Goal: Task Accomplishment & Management: Manage account settings

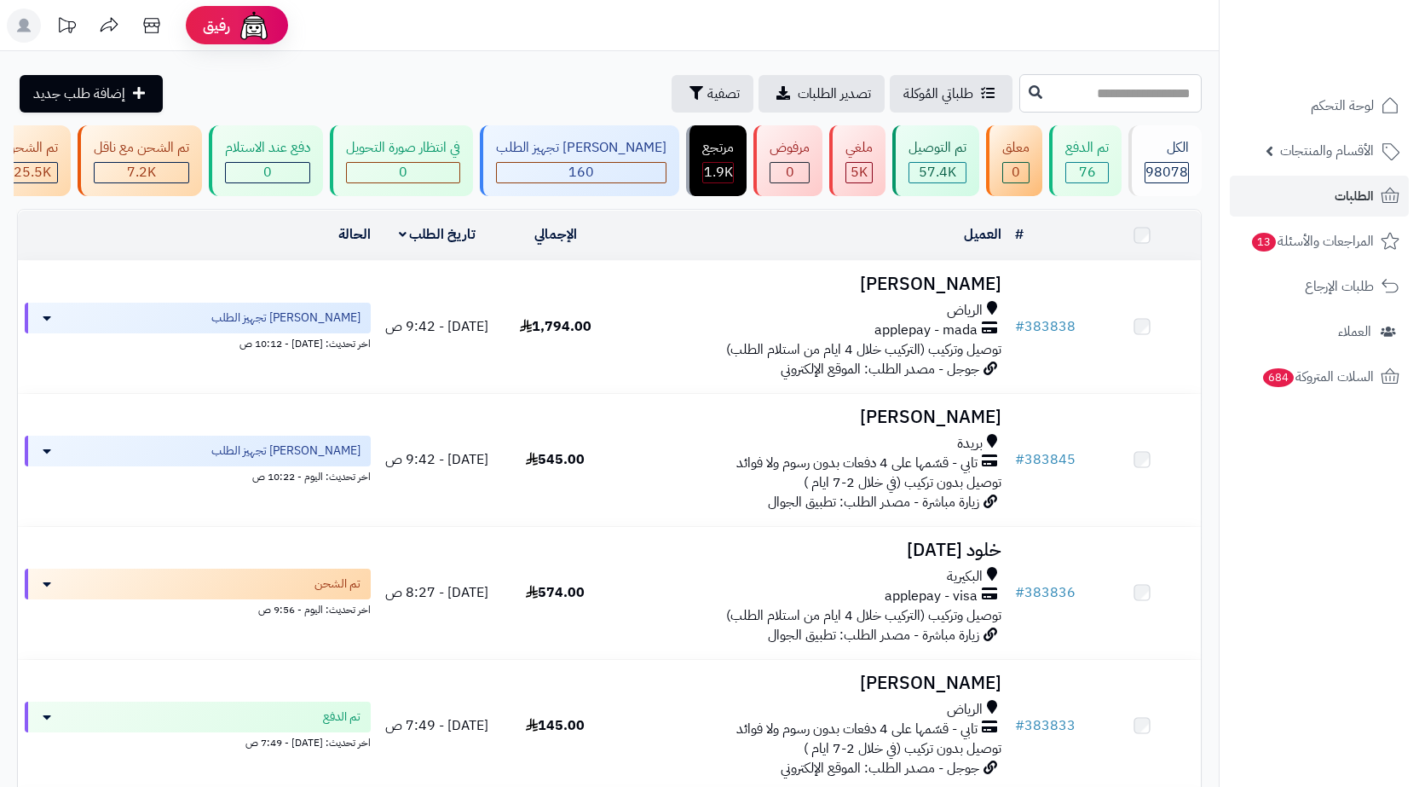
click at [1075, 84] on input "text" at bounding box center [1111, 93] width 182 height 38
paste input "******"
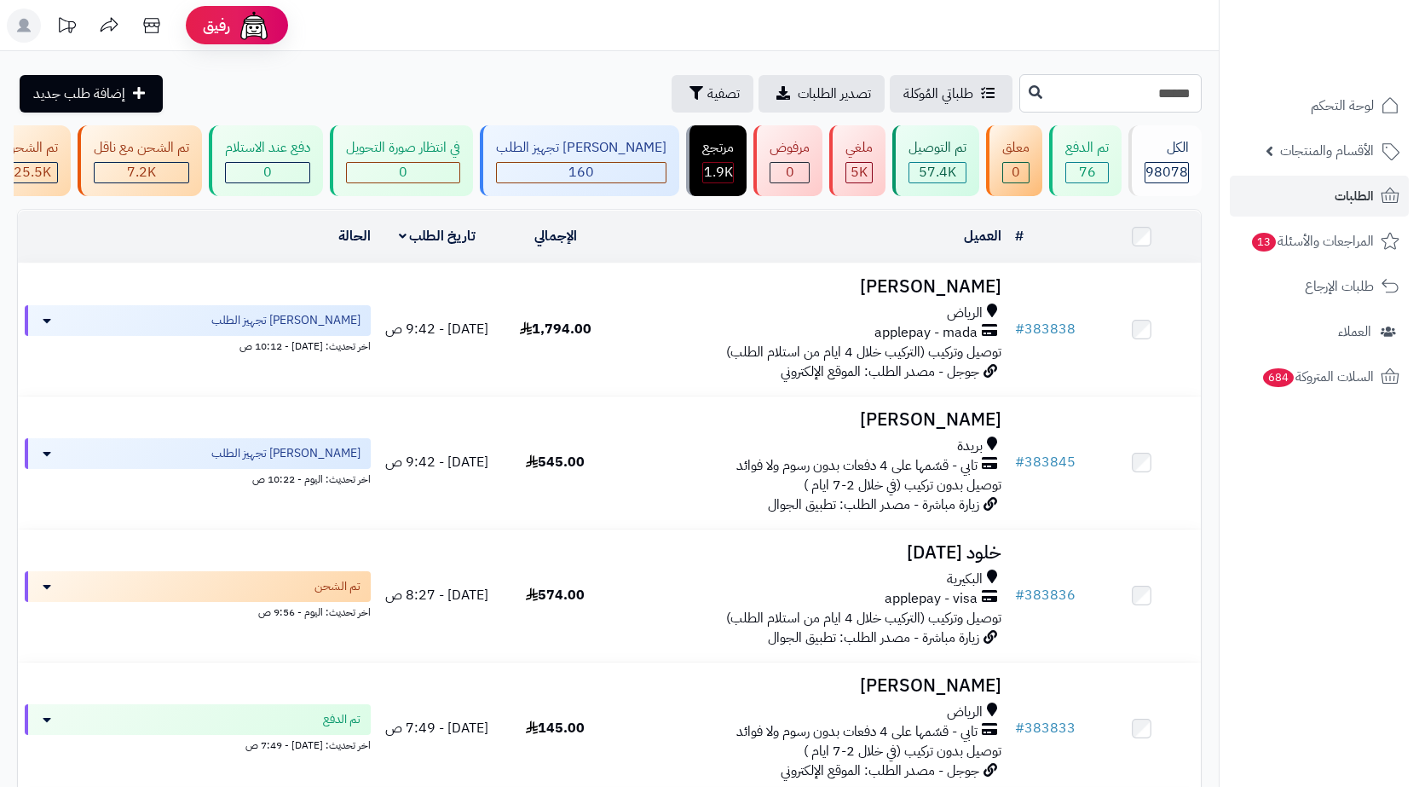
type input "******"
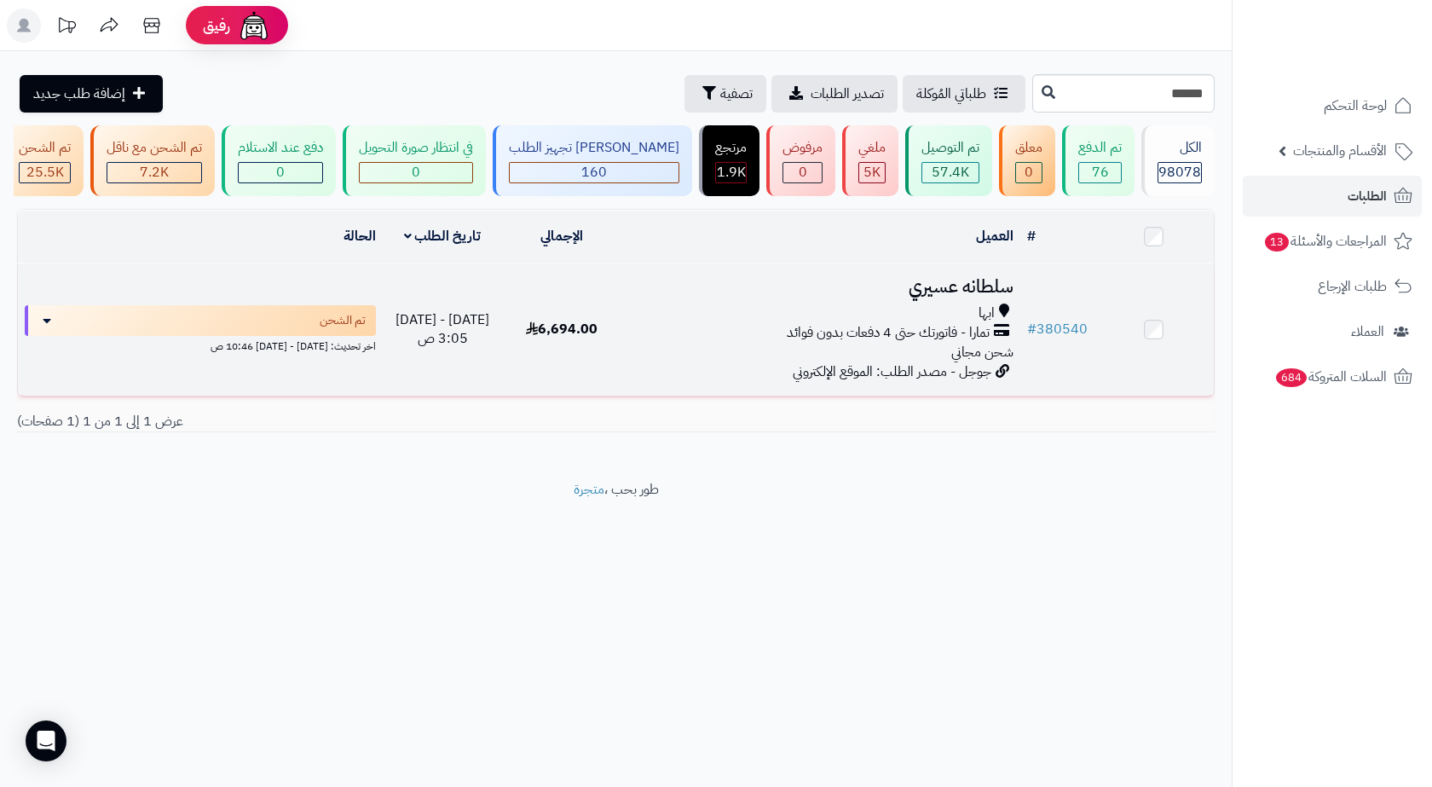
click at [721, 314] on div "ابها" at bounding box center [821, 313] width 384 height 20
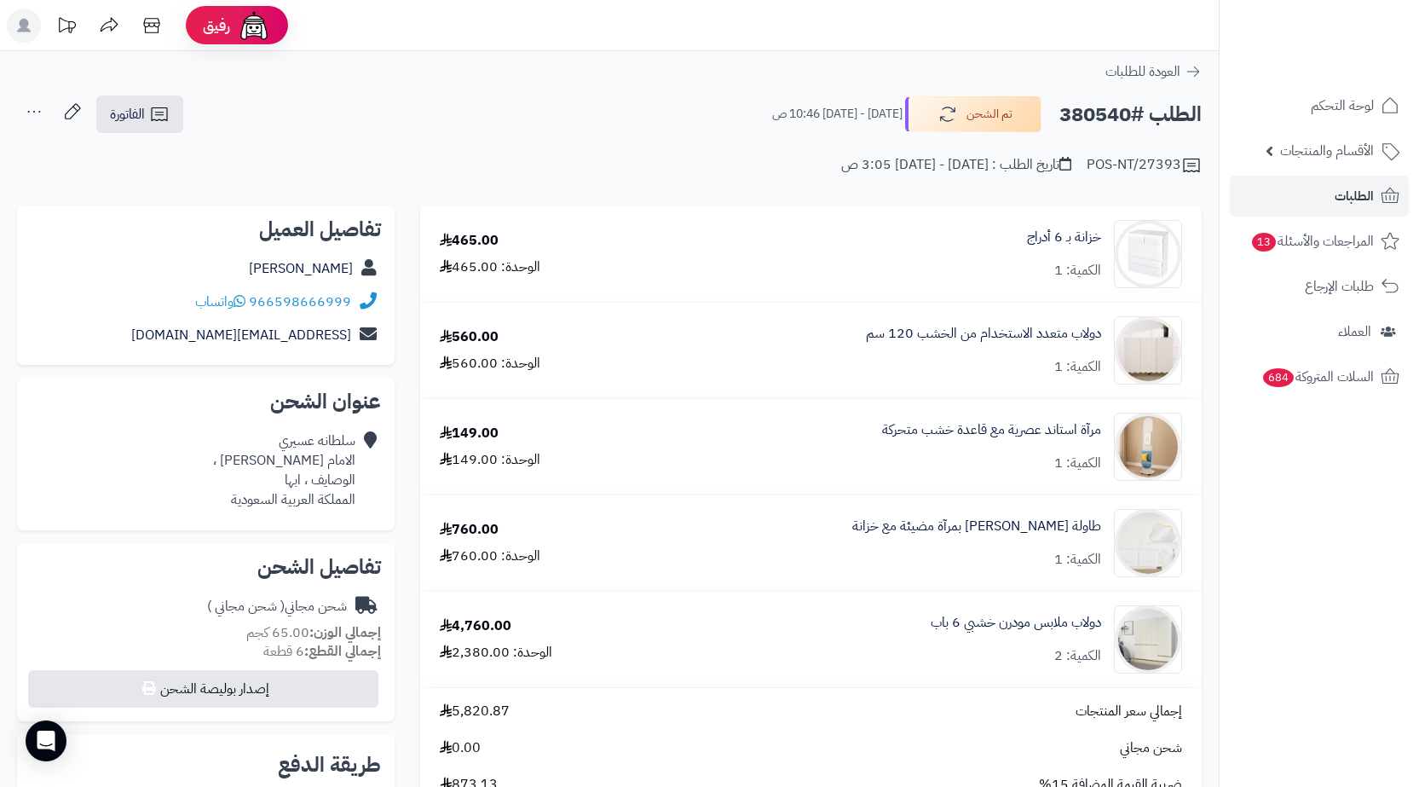
click at [357, 300] on icon at bounding box center [365, 302] width 21 height 20
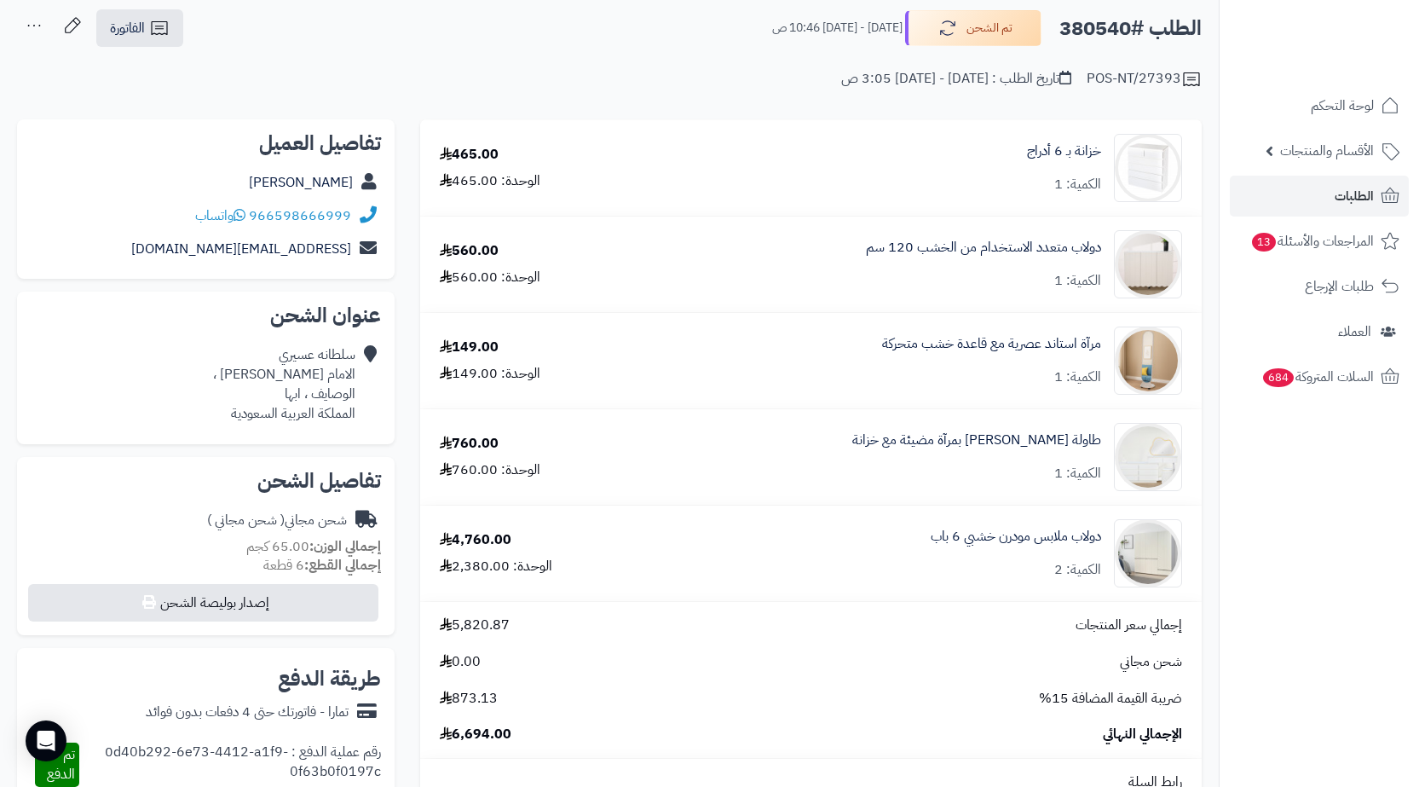
scroll to position [85, 0]
drag, startPoint x: 355, startPoint y: 213, endPoint x: 256, endPoint y: 213, distance: 99.7
click at [256, 213] on div "966598666999 واتساب" at bounding box center [206, 216] width 350 height 33
copy div "966598666999"
click at [1090, 28] on h2 "الطلب #380540" at bounding box center [1131, 29] width 142 height 35
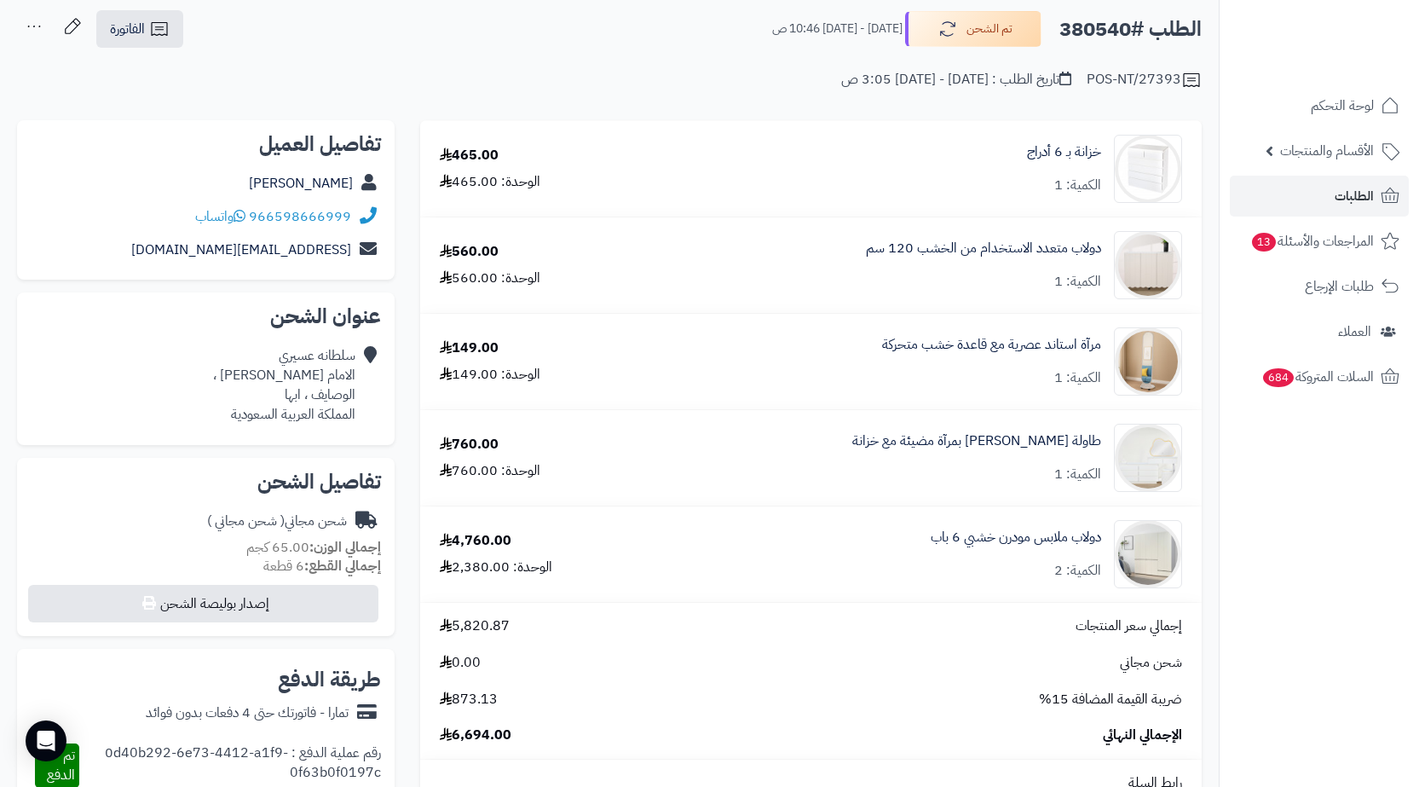
click at [1090, 28] on h2 "الطلب #380540" at bounding box center [1131, 29] width 142 height 35
copy h2 "380540"
click at [310, 398] on div "سلطانه عسيري الامام ابو طاهر ، الوصايف ، ابها المملكة العربية السعودية" at bounding box center [284, 385] width 142 height 78
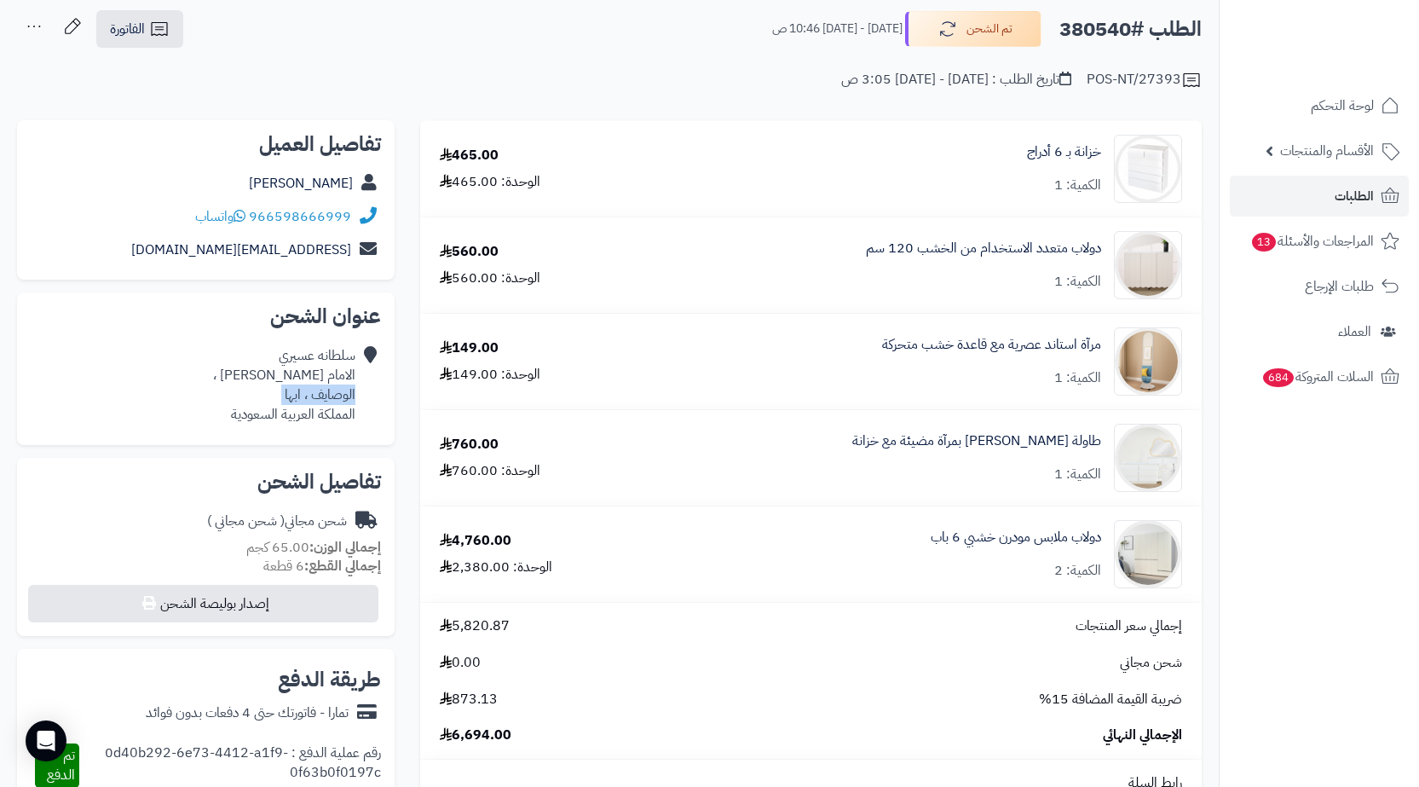
copy div "الوصايف ، ابها"
click at [165, 42] on link "الفاتورة" at bounding box center [139, 29] width 87 height 38
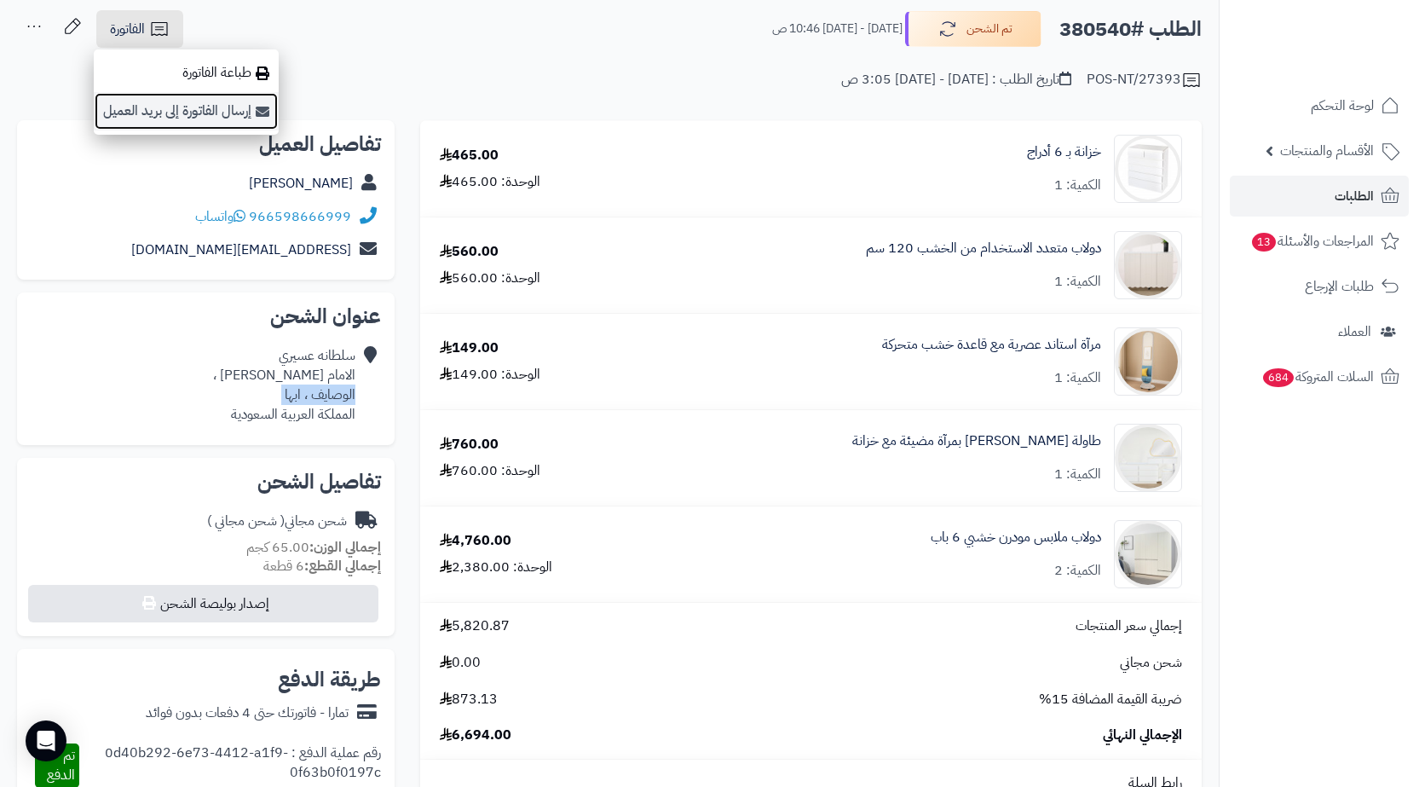
click at [191, 96] on link "إرسال الفاتورة إلى بريد العميل" at bounding box center [186, 111] width 185 height 38
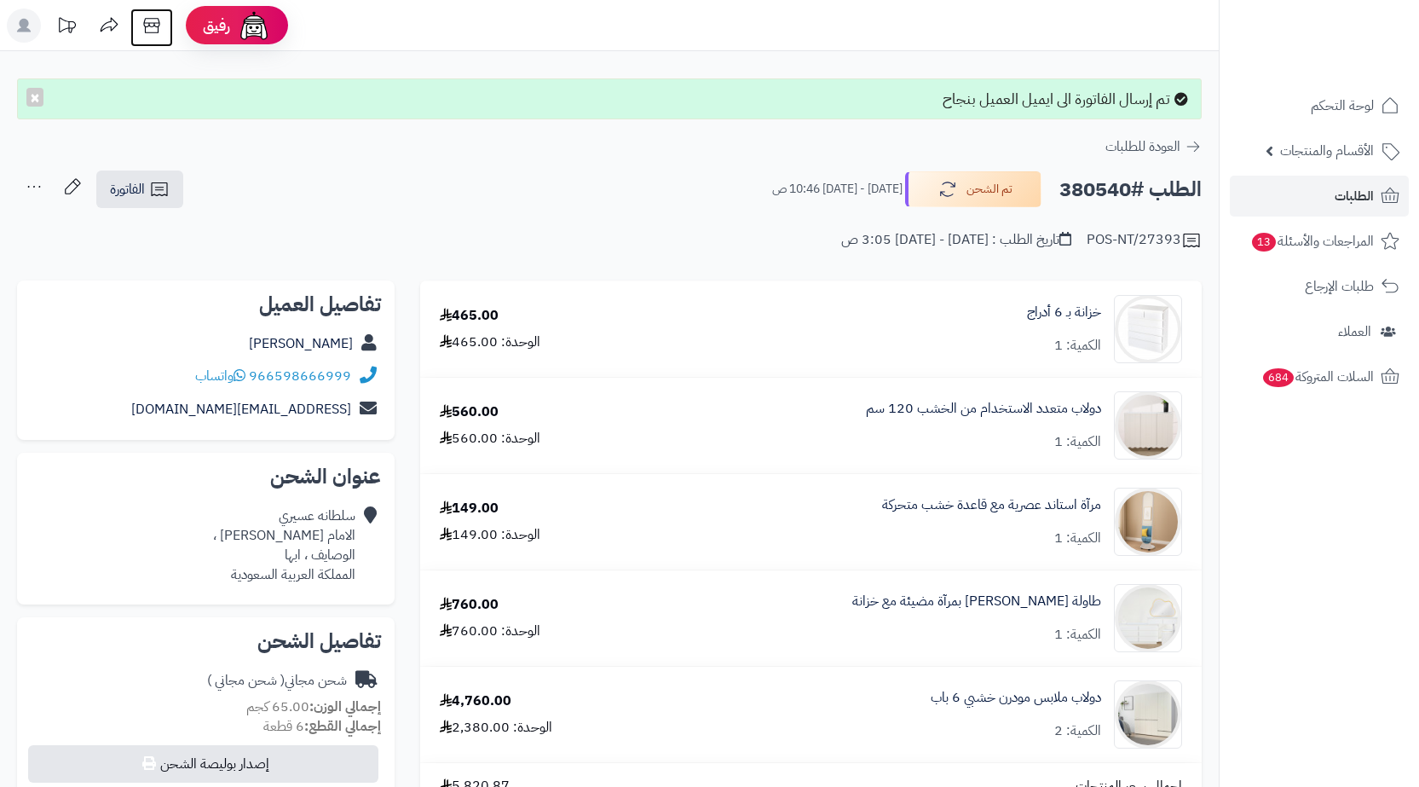
click at [152, 33] on icon at bounding box center [152, 26] width 34 height 34
click at [171, 191] on link "الفاتورة" at bounding box center [139, 190] width 87 height 38
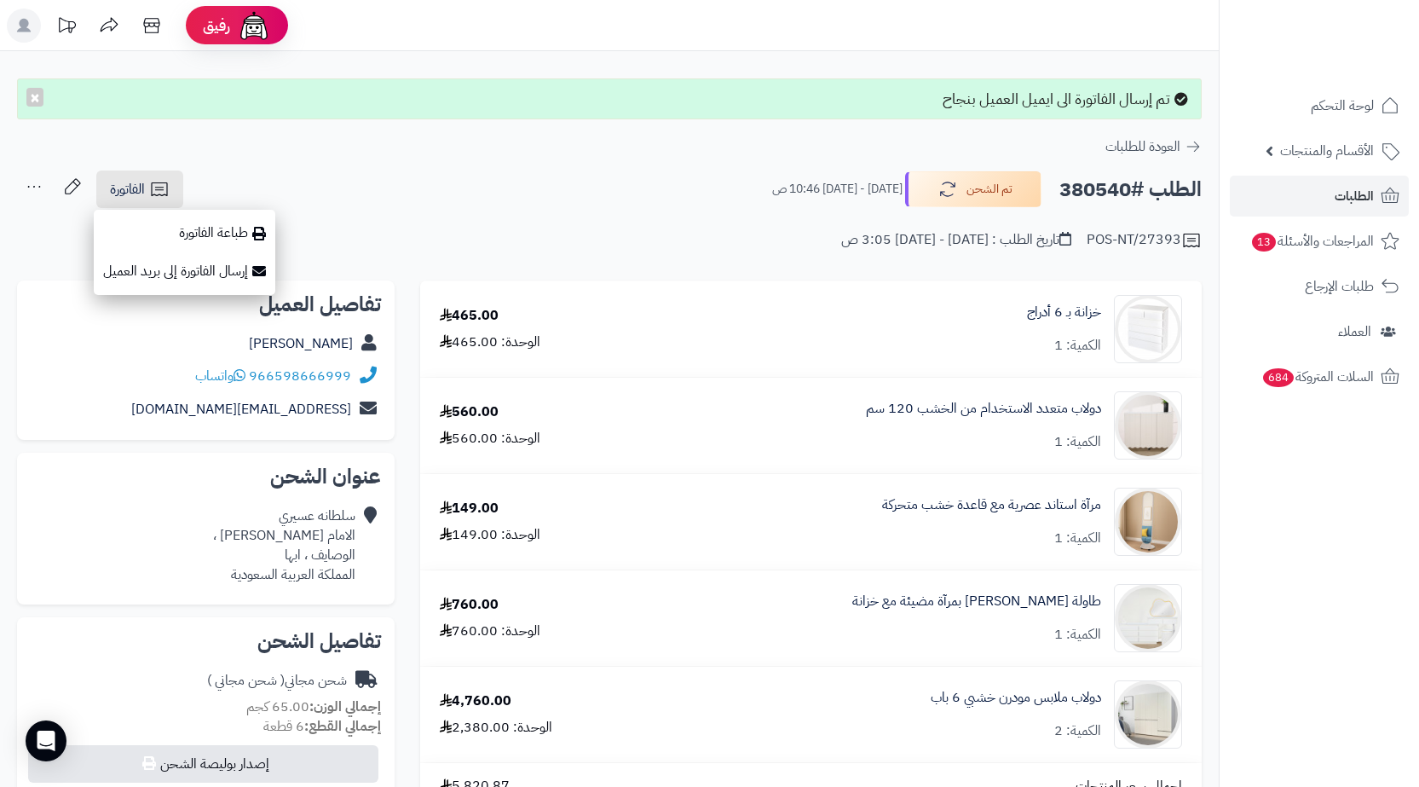
drag, startPoint x: 196, startPoint y: 206, endPoint x: 206, endPoint y: 226, distance: 22.1
click at [197, 209] on div "الطلب #380540 تم الشحن الثلاثاء - ٧ أكتوبر ٢٠٢٥ - 10:46 ص الفاتورة طباعة الفاتو…" at bounding box center [609, 210] width 1219 height 81
click at [214, 235] on div "POS-NT/27393 تاريخ الطلب : الثلاثاء - ٣٠ سبتمبر ٢٠٢٥ - 3:05 ص" at bounding box center [609, 230] width 1185 height 41
click at [165, 183] on icon at bounding box center [159, 189] width 16 height 14
click at [188, 228] on link "طباعة الفاتورة" at bounding box center [185, 233] width 182 height 38
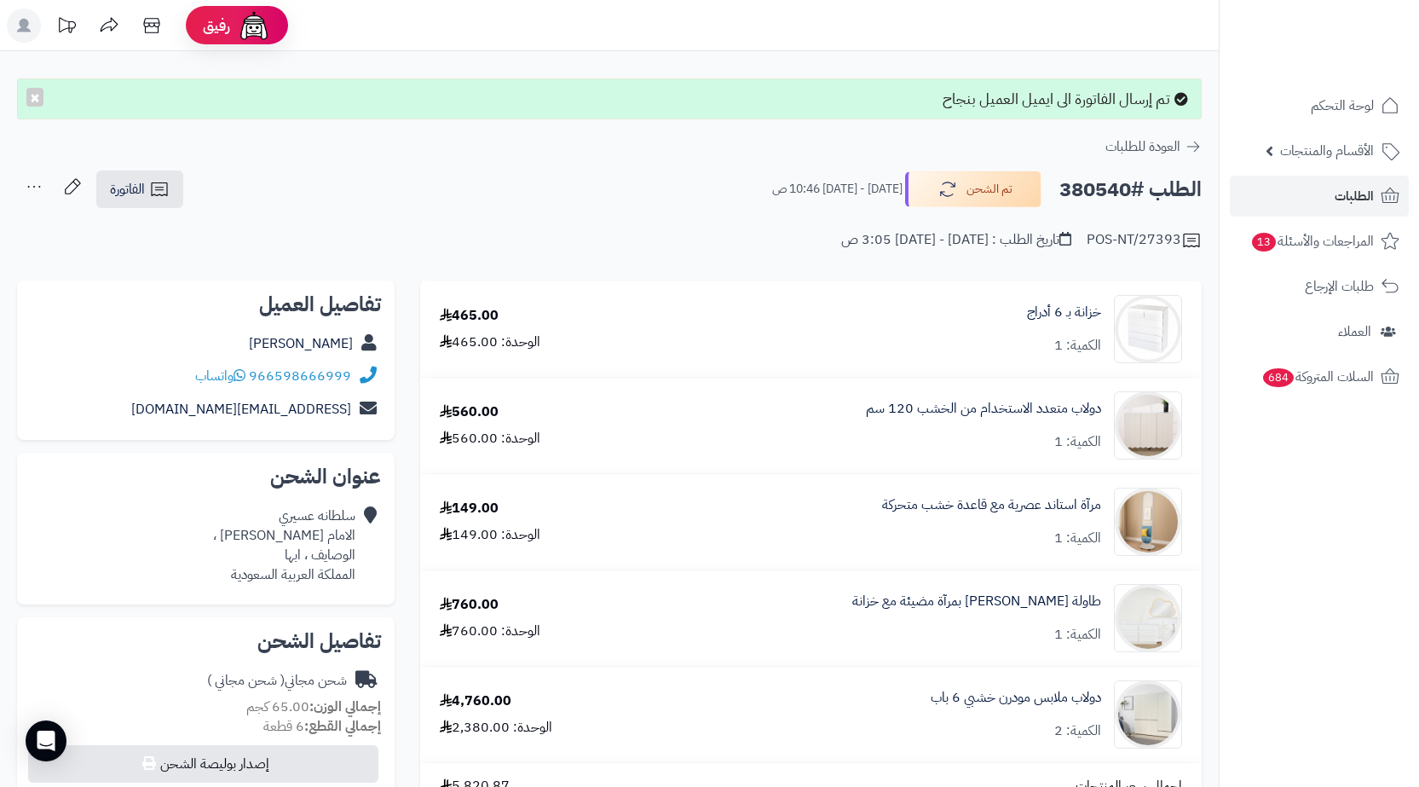
click at [1082, 188] on h2 "الطلب #380540" at bounding box center [1131, 189] width 142 height 35
copy h2 "380540"
click at [1310, 201] on link "الطلبات" at bounding box center [1319, 196] width 179 height 41
click at [1340, 191] on span "الطلبات" at bounding box center [1354, 196] width 39 height 24
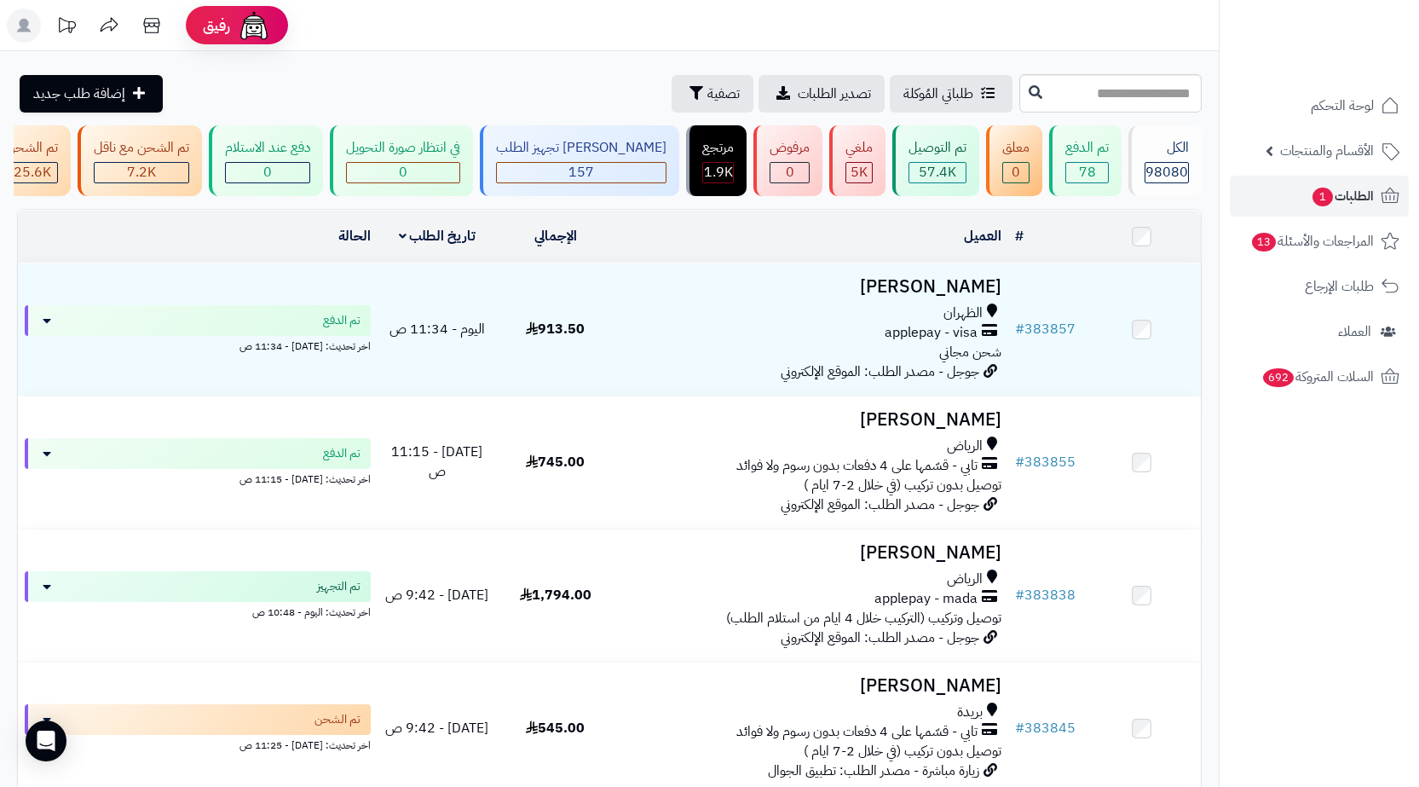
click at [1072, 102] on input "text" at bounding box center [1111, 93] width 182 height 38
paste input "******"
type input "******"
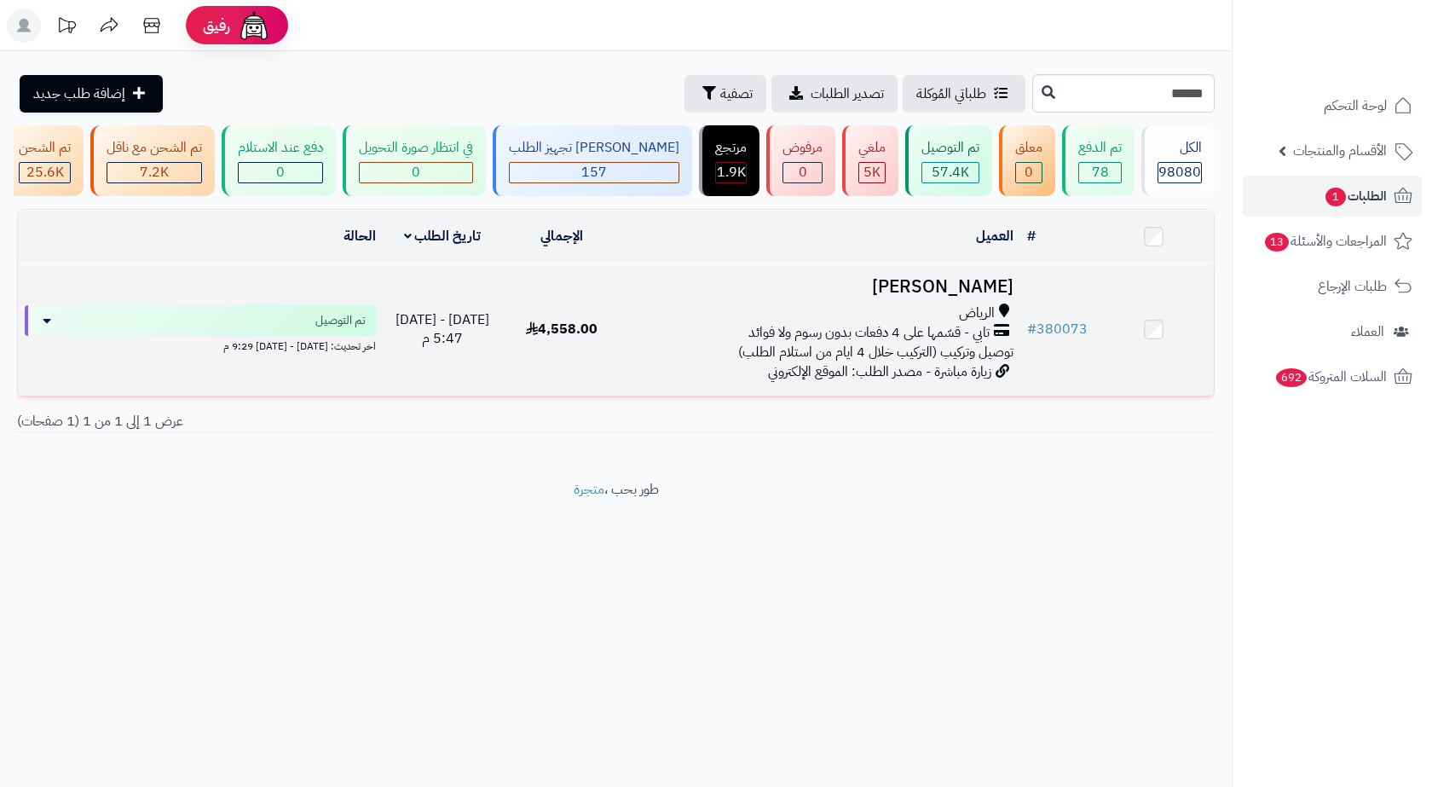
click at [904, 321] on div "الرياض" at bounding box center [821, 313] width 384 height 20
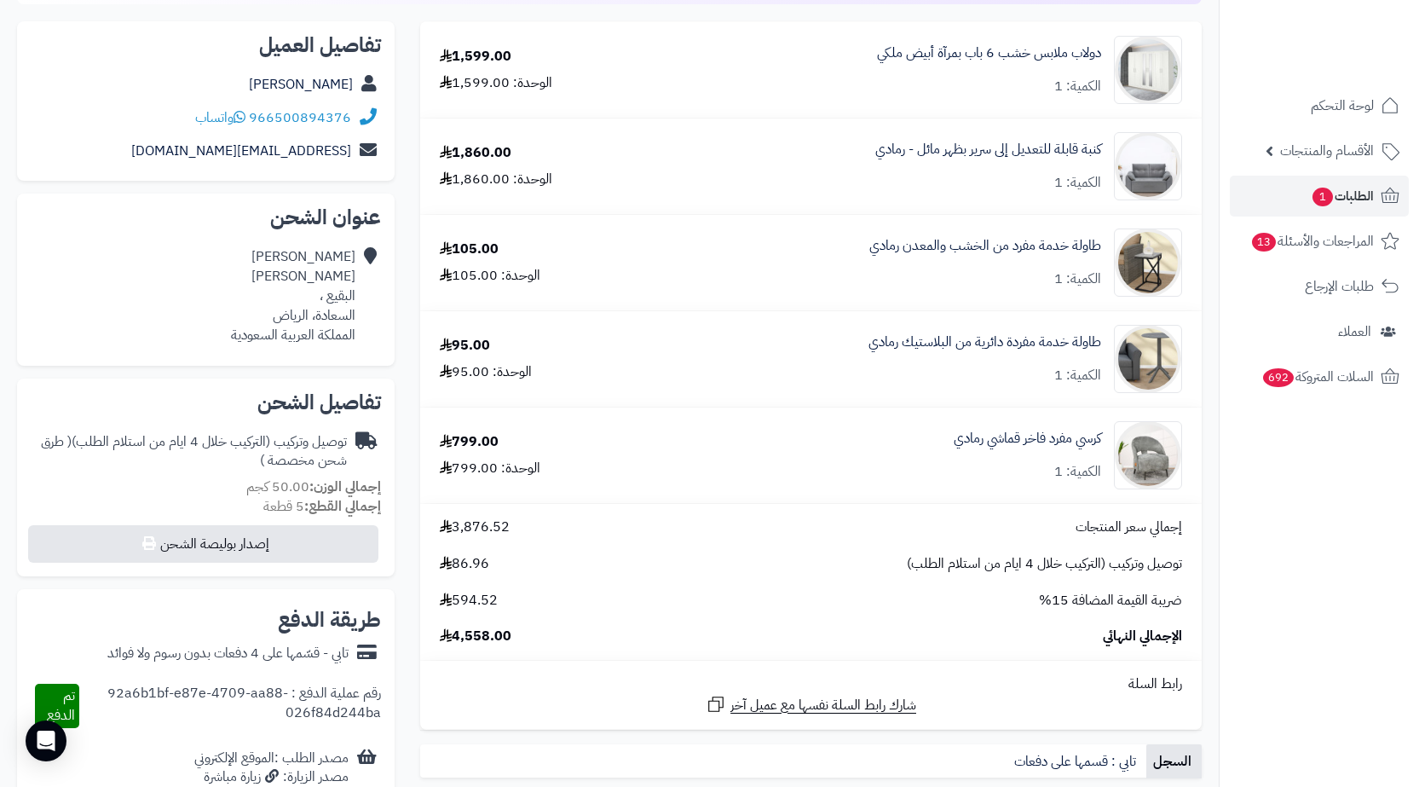
scroll to position [256, 0]
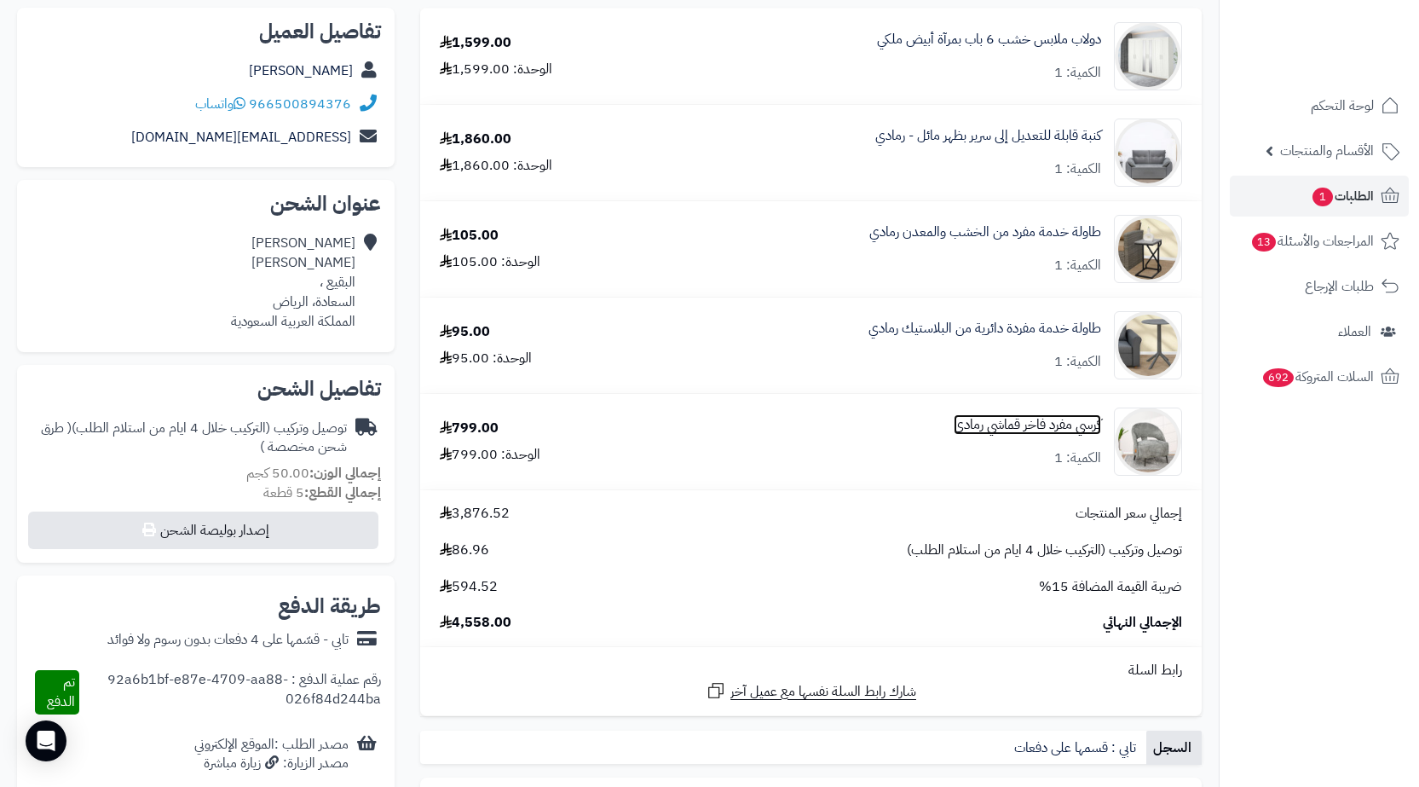
click at [991, 428] on link "كرسي مفرد فاخر قماشي رمادي" at bounding box center [1027, 425] width 147 height 20
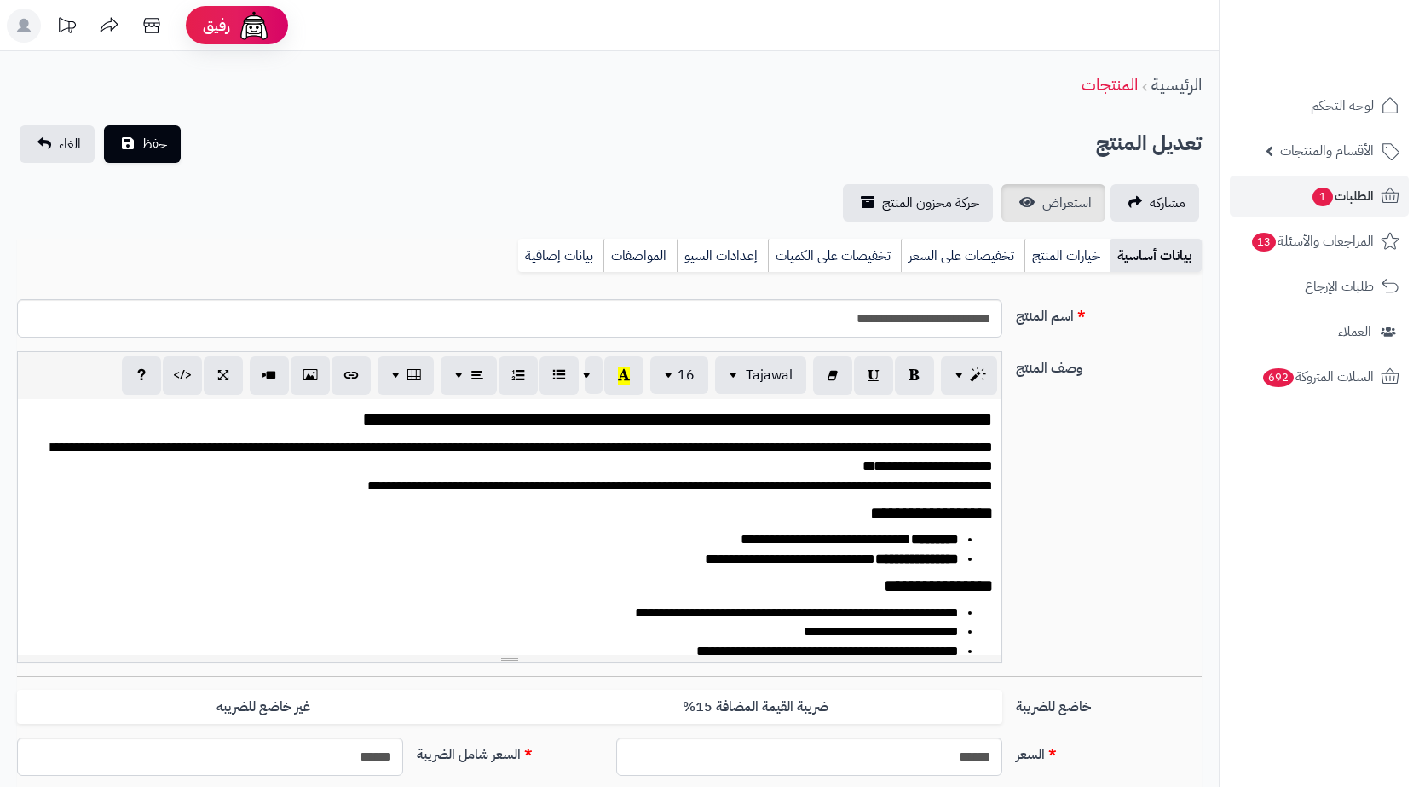
scroll to position [2442, 0]
click at [1055, 201] on span "استعراض" at bounding box center [1067, 203] width 49 height 20
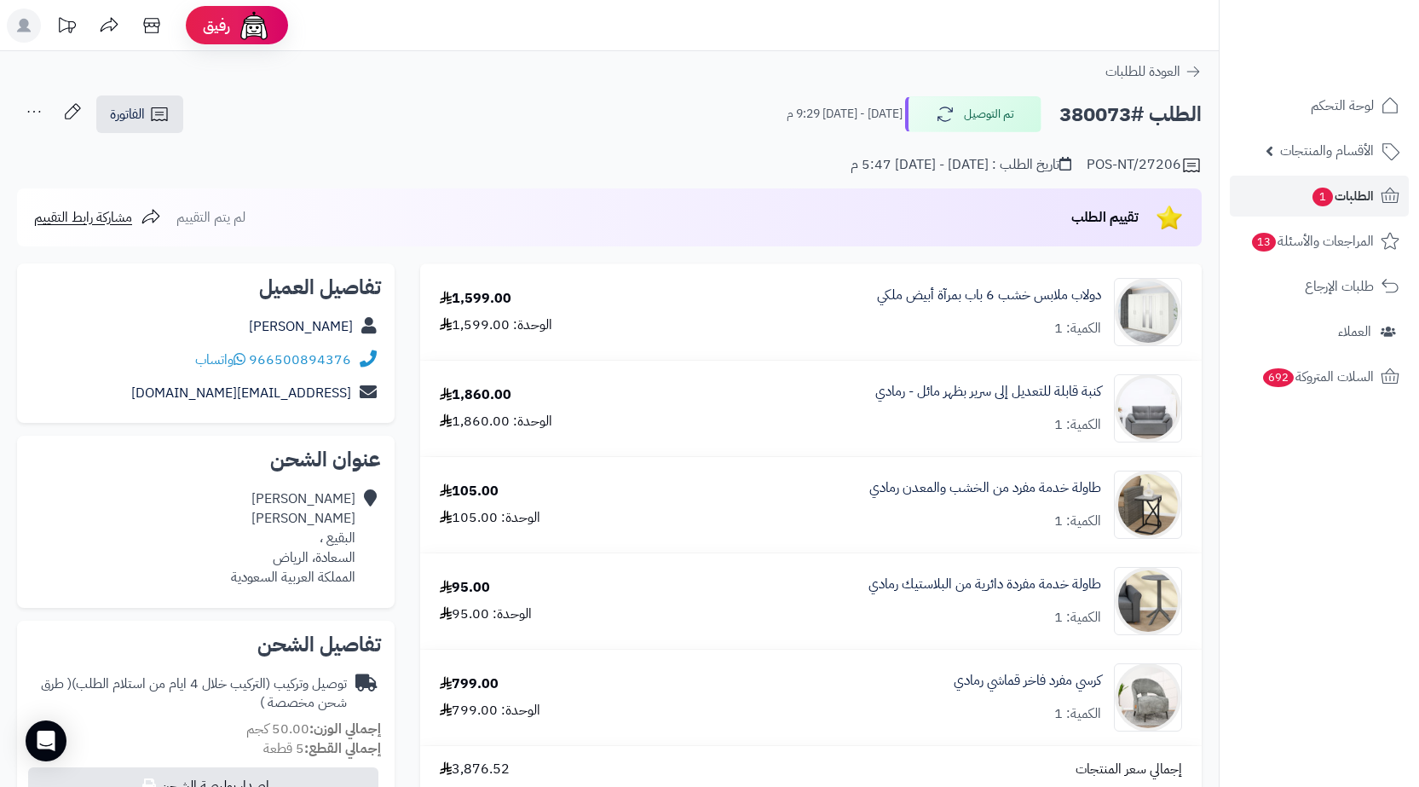
click at [1087, 118] on h2 "الطلب #380073" at bounding box center [1131, 114] width 142 height 35
copy h2 "380073"
click at [1330, 208] on link "الطلبات 1" at bounding box center [1319, 196] width 179 height 41
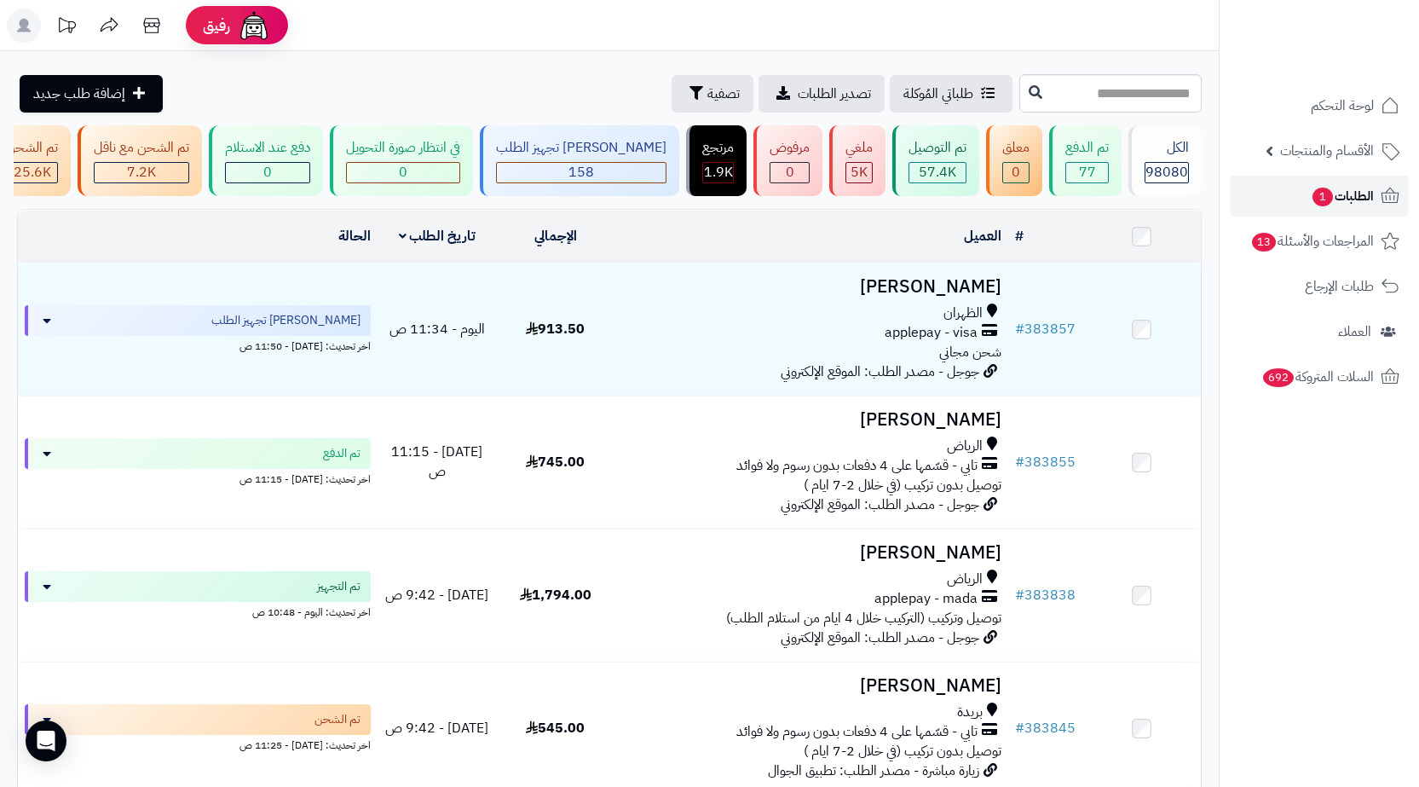
click at [1324, 199] on span "1" at bounding box center [1323, 197] width 20 height 19
drag, startPoint x: 1159, startPoint y: 66, endPoint x: 1168, endPoint y: 94, distance: 28.6
paste input "**********"
click at [1168, 94] on input "text" at bounding box center [1111, 93] width 182 height 38
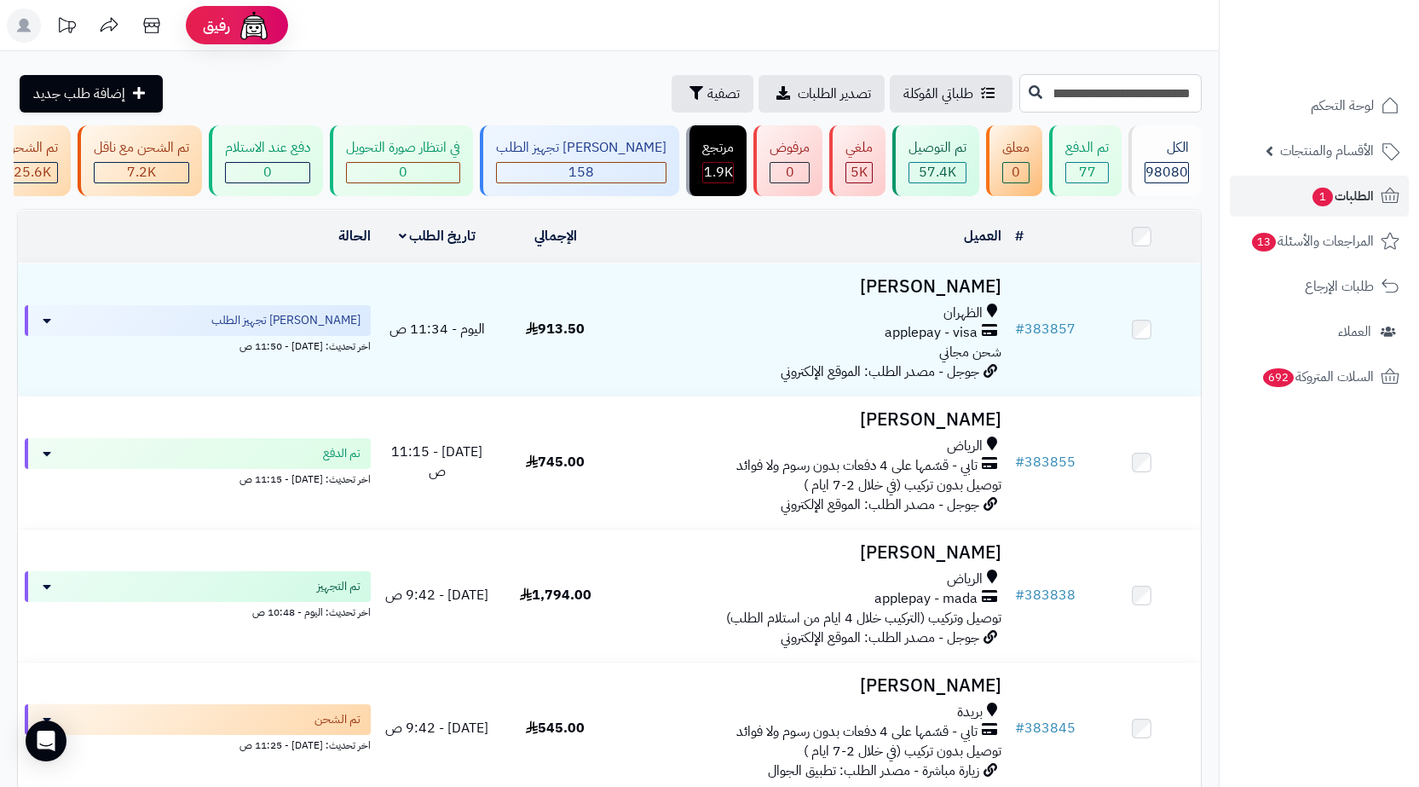
type input "**********"
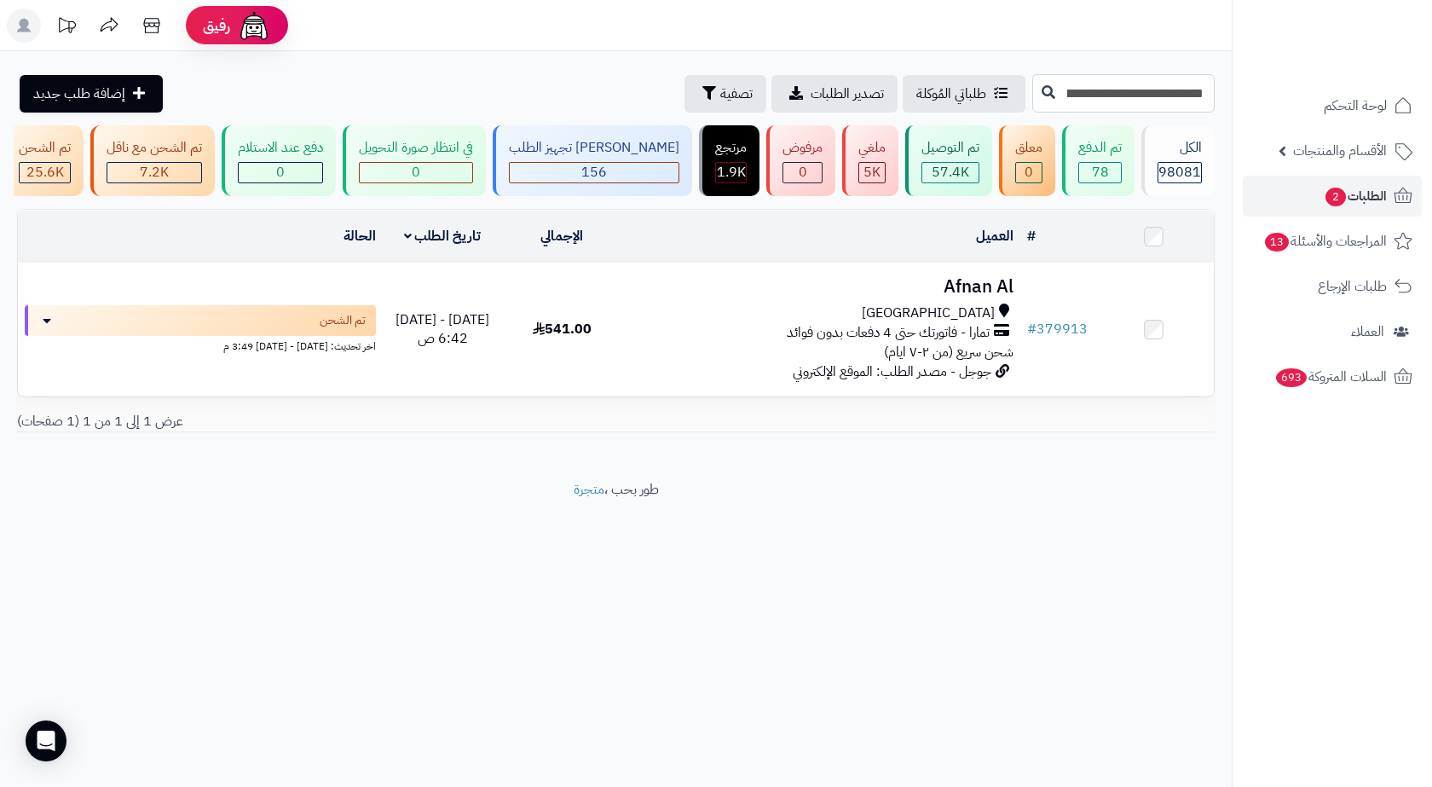
drag, startPoint x: 988, startPoint y: 88, endPoint x: 1200, endPoint y: 95, distance: 212.4
click at [1200, 95] on input "**********" at bounding box center [1123, 93] width 182 height 38
paste input "text"
type input "******"
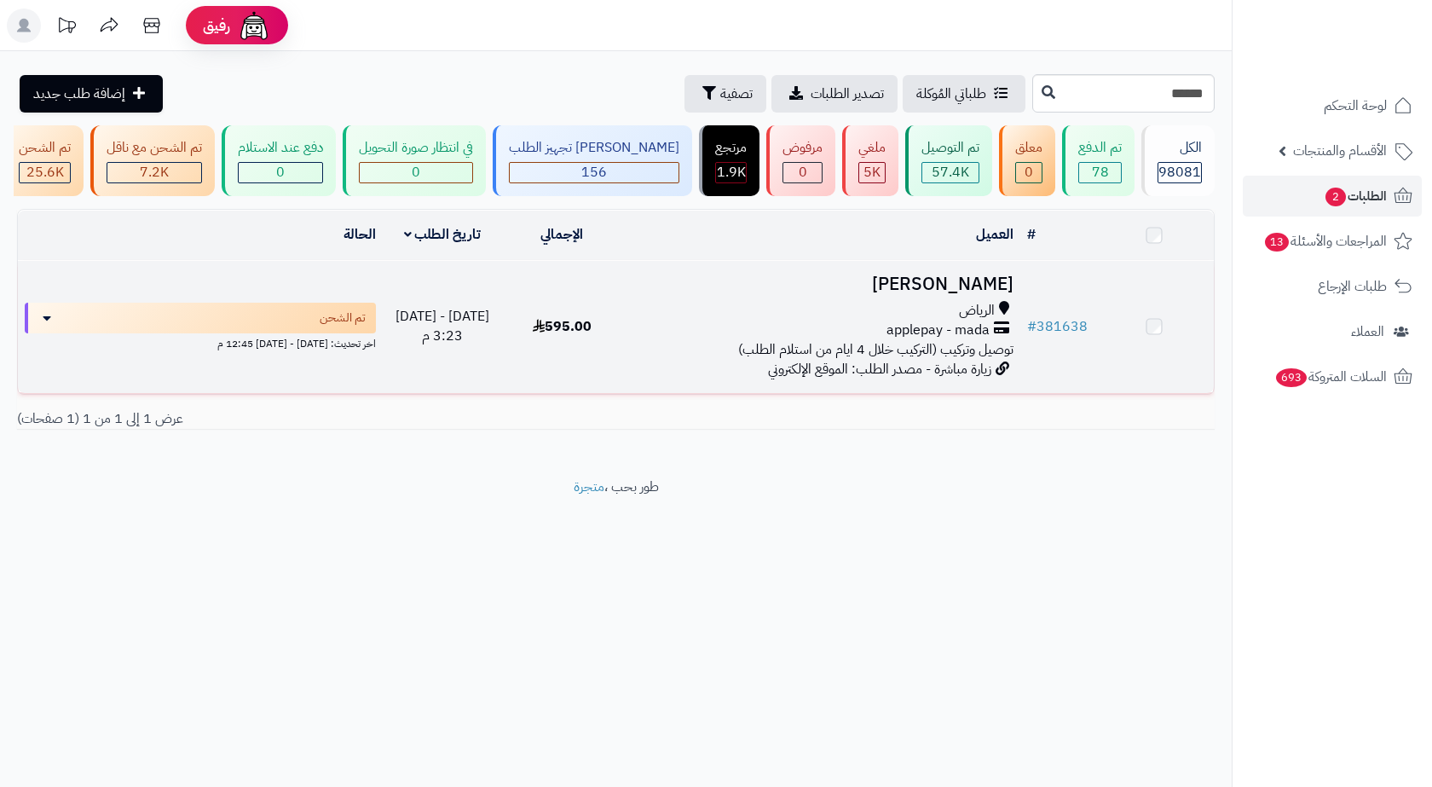
click at [789, 321] on div "الرياض" at bounding box center [821, 311] width 384 height 20
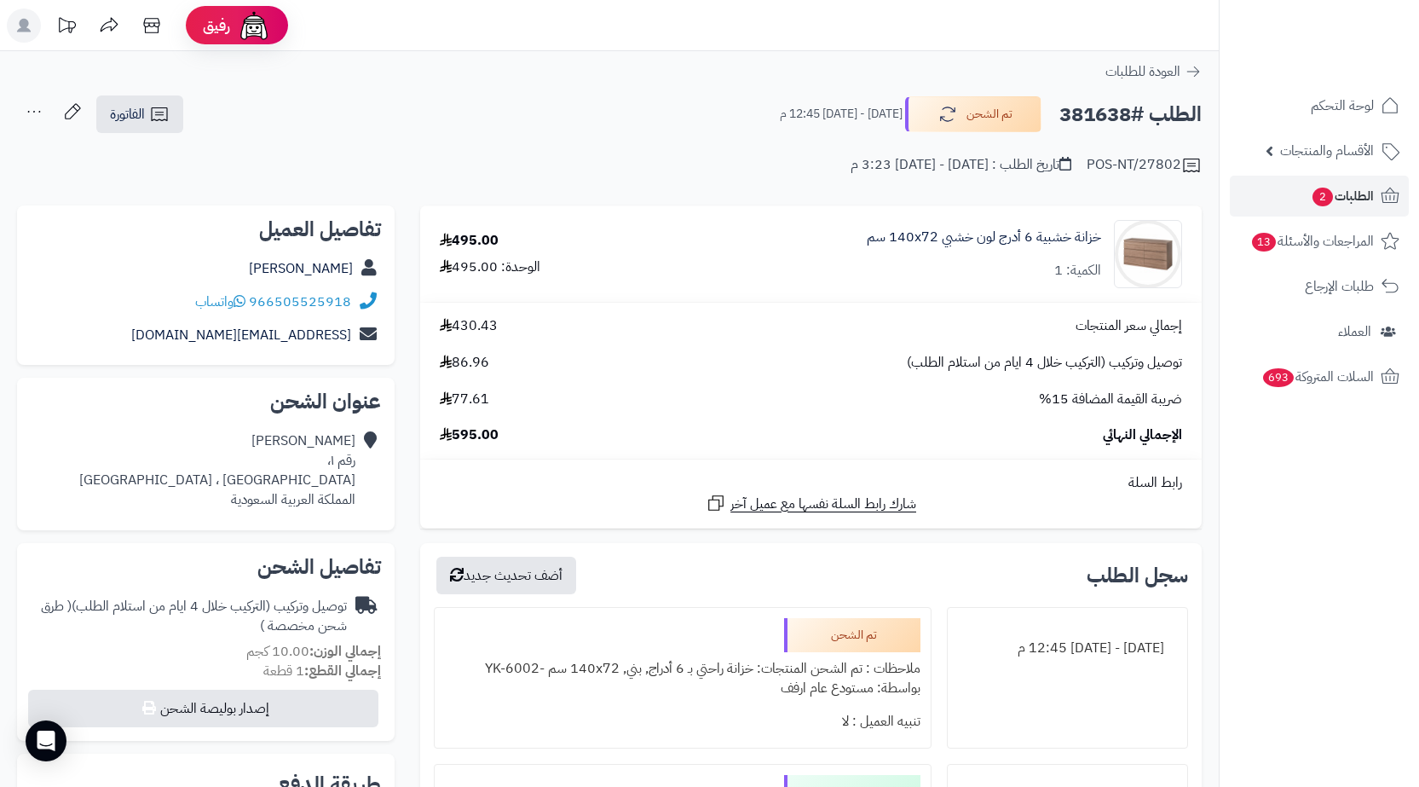
click at [1113, 101] on h2 "الطلب #381638" at bounding box center [1131, 114] width 142 height 35
copy h2 "381638"
click at [331, 483] on div "Atheer Alghamdi رقم ١، حي الجزيرة ، الرياض المملكة العربية السعودية" at bounding box center [217, 470] width 276 height 78
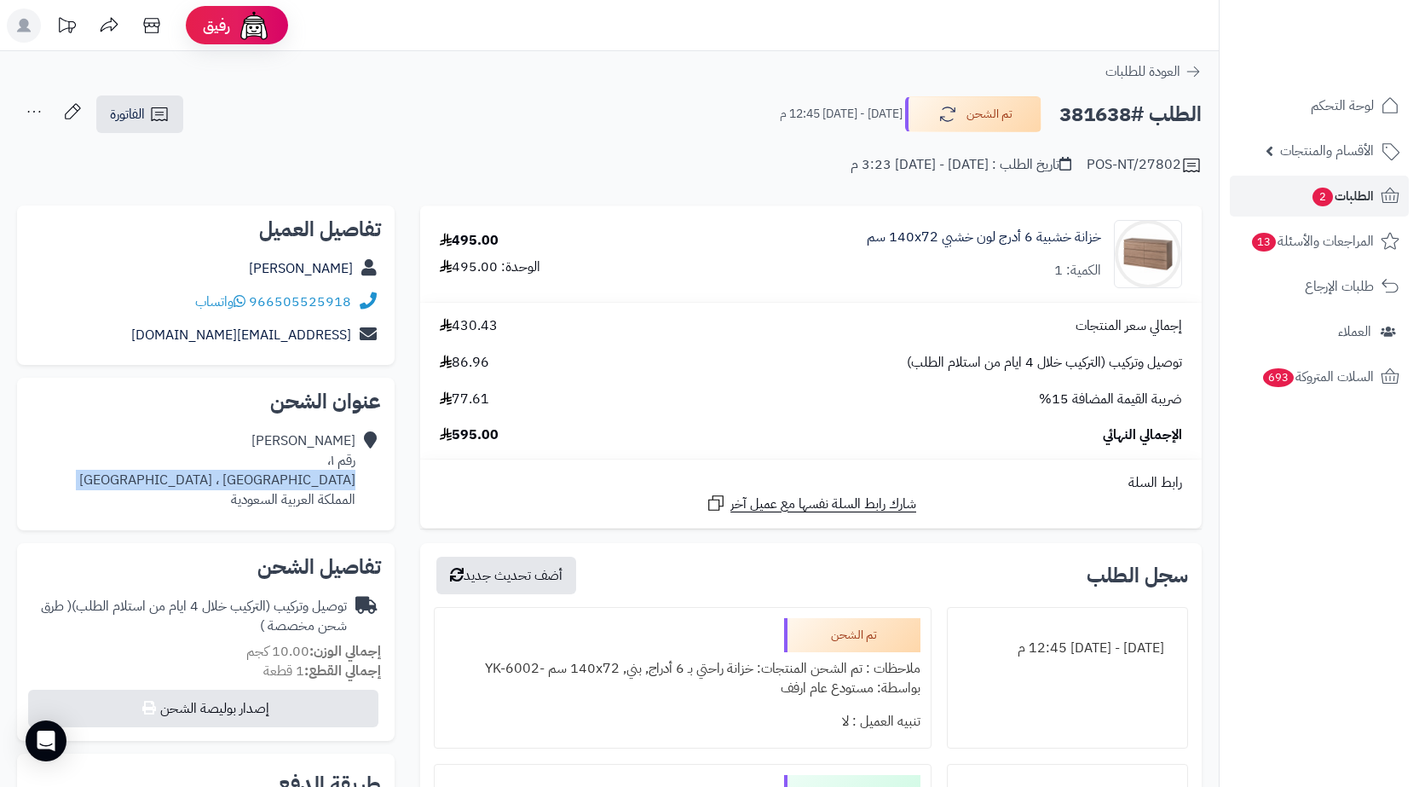
click at [331, 483] on div "Atheer Alghamdi رقم ١، حي الجزيرة ، الرياض المملكة العربية السعودية" at bounding box center [217, 470] width 276 height 78
copy div "[GEOGRAPHIC_DATA] ، [GEOGRAPHIC_DATA]"
click at [169, 126] on link "الفاتورة" at bounding box center [139, 114] width 87 height 38
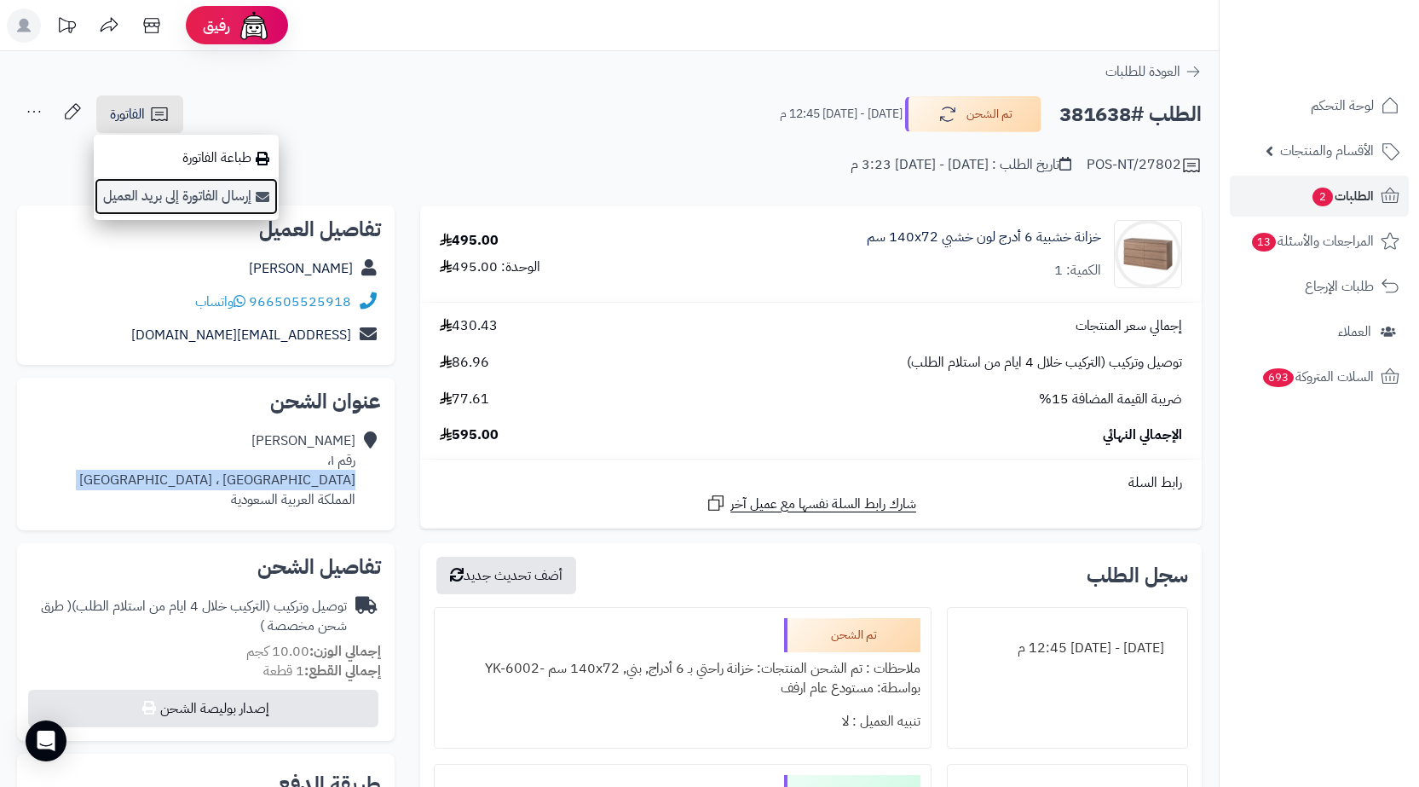
click at [200, 182] on link "إرسال الفاتورة إلى بريد العميل" at bounding box center [186, 196] width 185 height 38
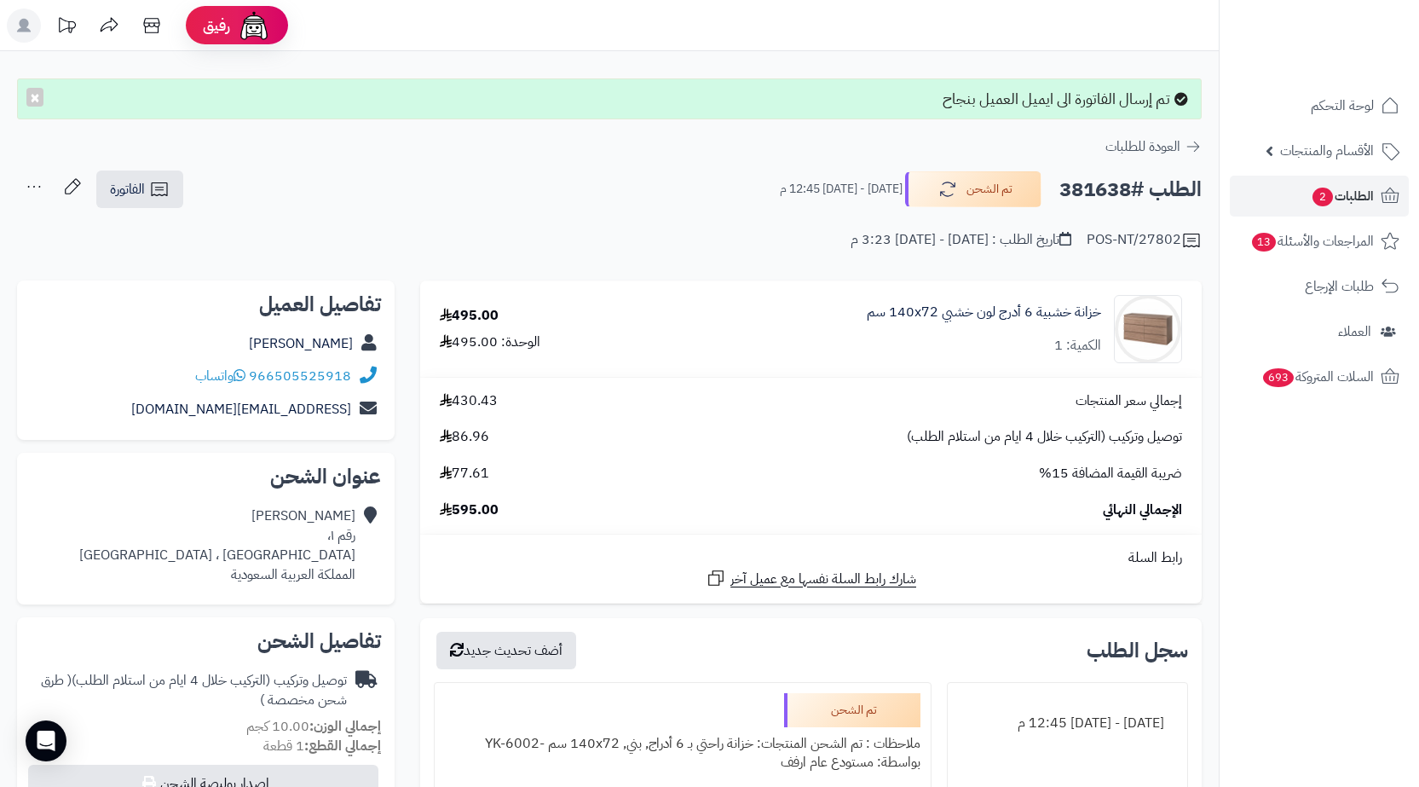
click at [163, 166] on div "**********" at bounding box center [609, 759] width 1219 height 1416
click at [169, 182] on icon at bounding box center [159, 189] width 20 height 20
click at [191, 215] on ul "طباعة الفاتورة إرسال الفاتورة إلى بريد العميل" at bounding box center [185, 252] width 182 height 85
click at [199, 228] on div "POS-NT/27802 تاريخ الطلب : [DATE] - [DATE] 3:23 م" at bounding box center [609, 230] width 1185 height 41
click at [120, 165] on div "**********" at bounding box center [609, 759] width 1219 height 1416
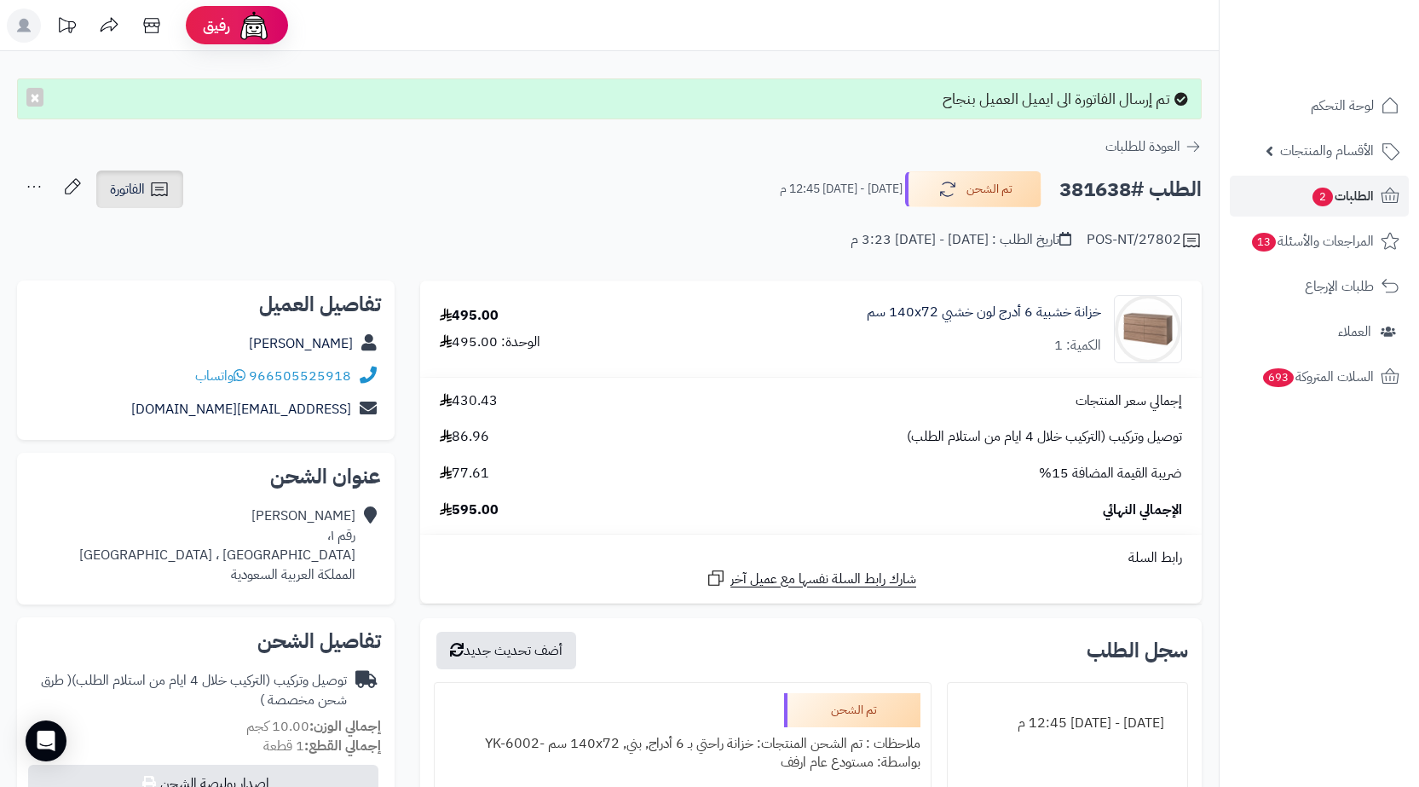
click at [136, 188] on span "الفاتورة" at bounding box center [127, 189] width 35 height 20
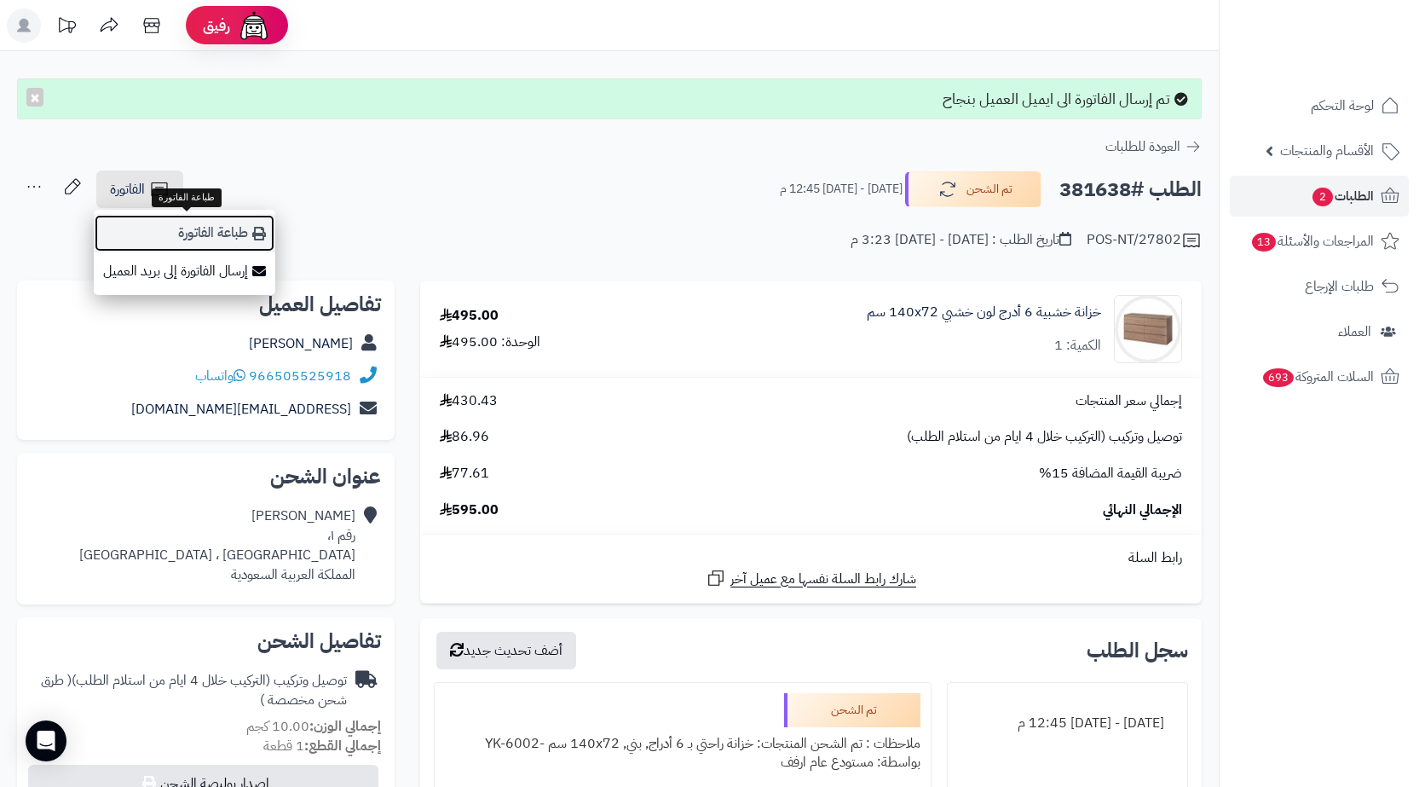
click at [159, 222] on link "طباعة الفاتورة" at bounding box center [185, 233] width 182 height 38
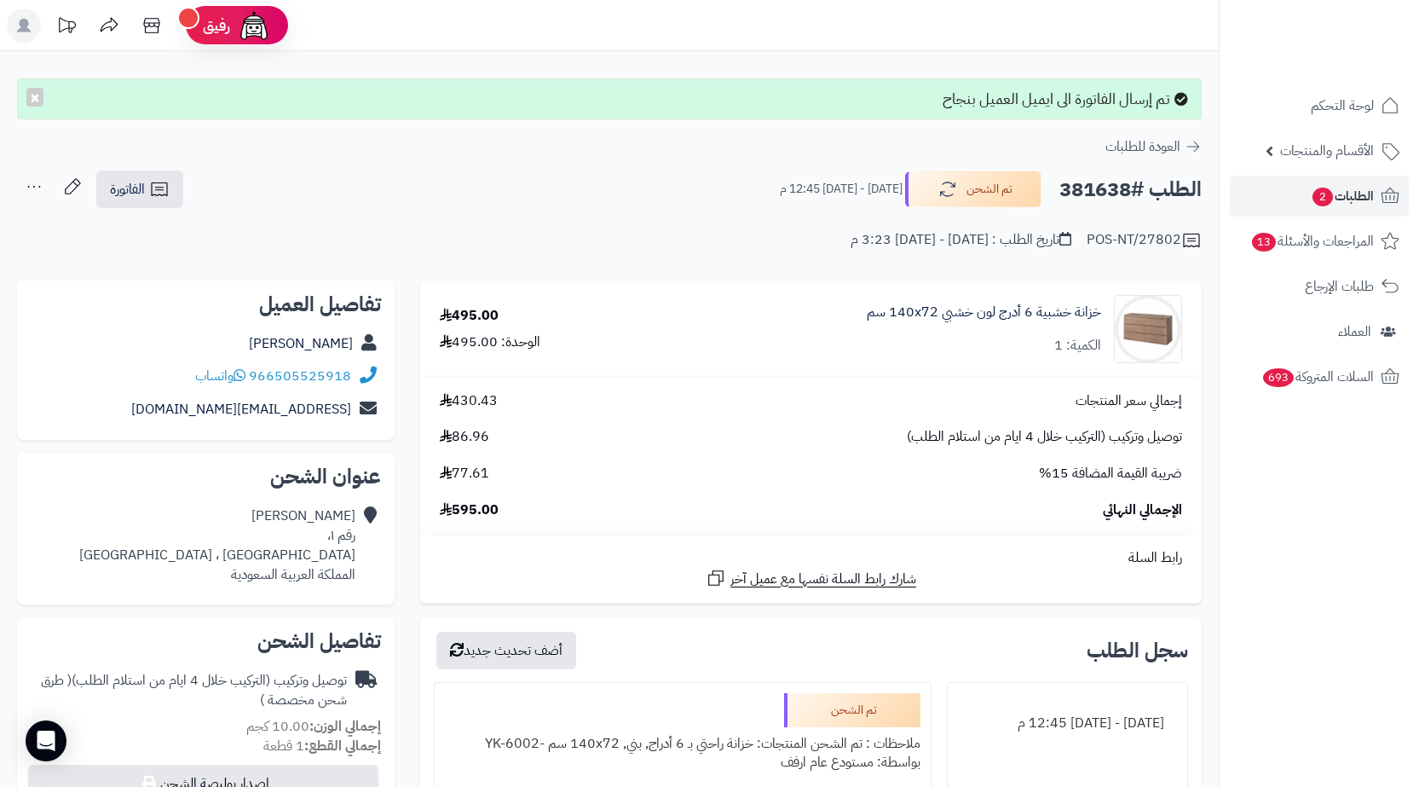
click at [1087, 186] on h2 "الطلب #381638" at bounding box center [1131, 189] width 142 height 35
copy h2 "381638"
